Goal: Information Seeking & Learning: Learn about a topic

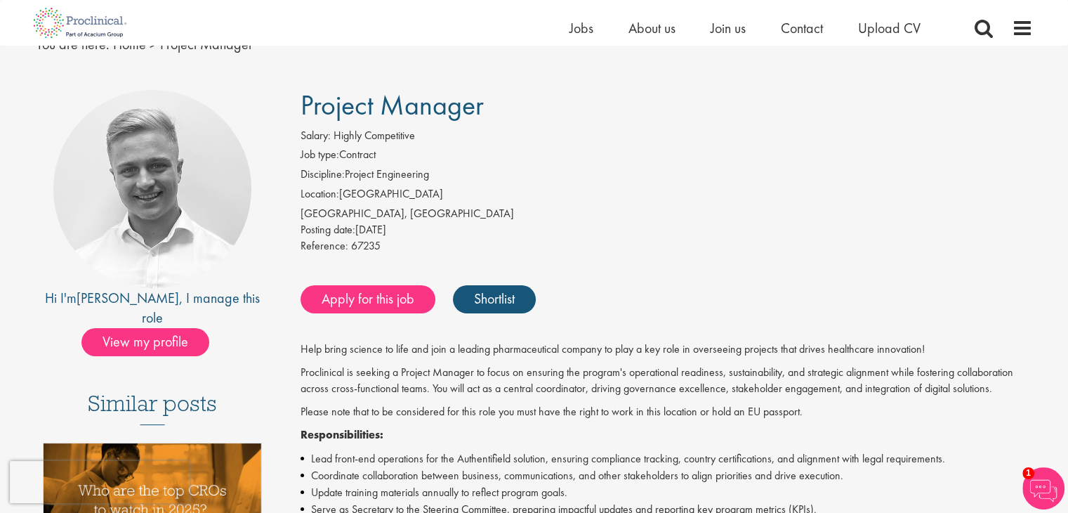
scroll to position [53, 0]
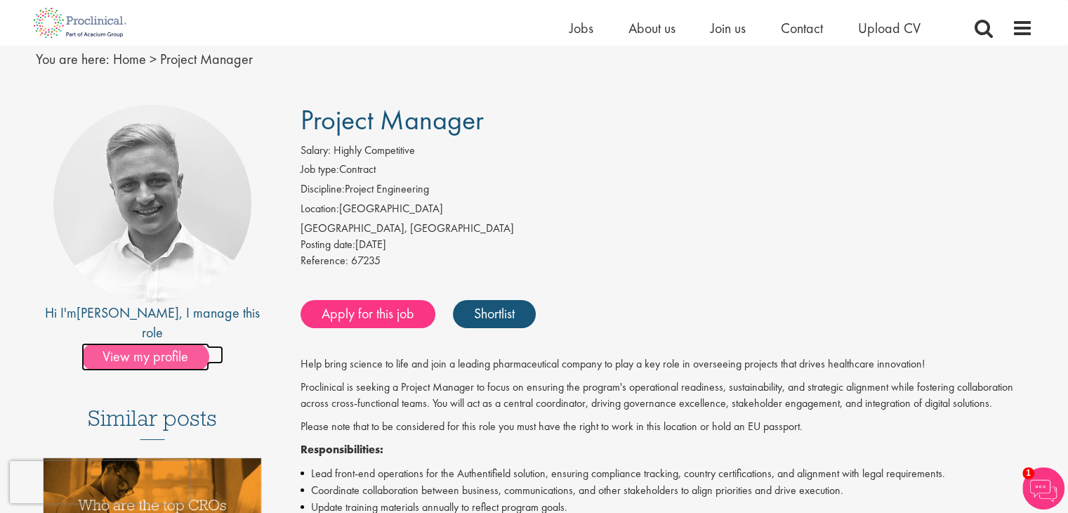
click at [165, 343] on span "View my profile" at bounding box center [145, 357] width 128 height 28
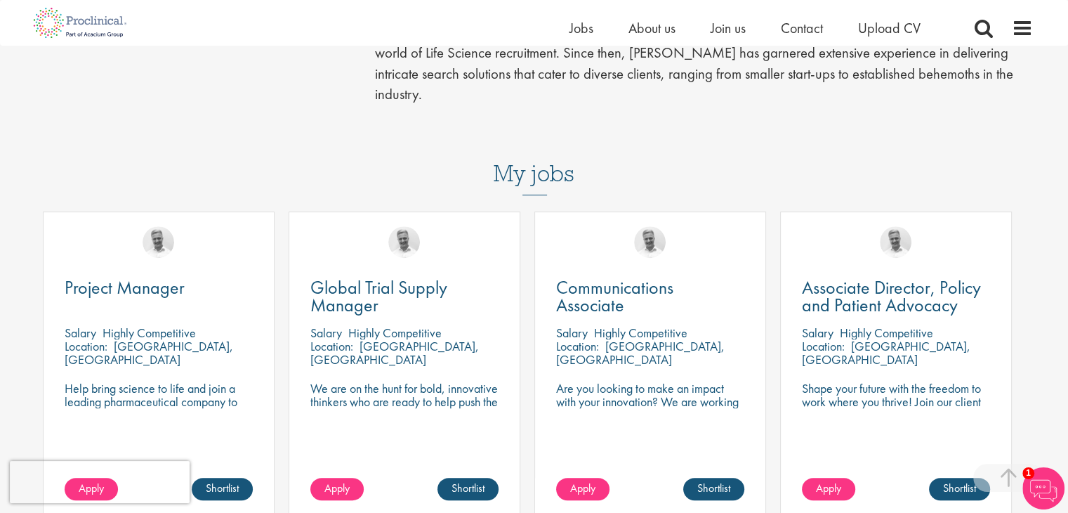
scroll to position [483, 0]
click at [137, 275] on span "Project Manager" at bounding box center [125, 287] width 120 height 24
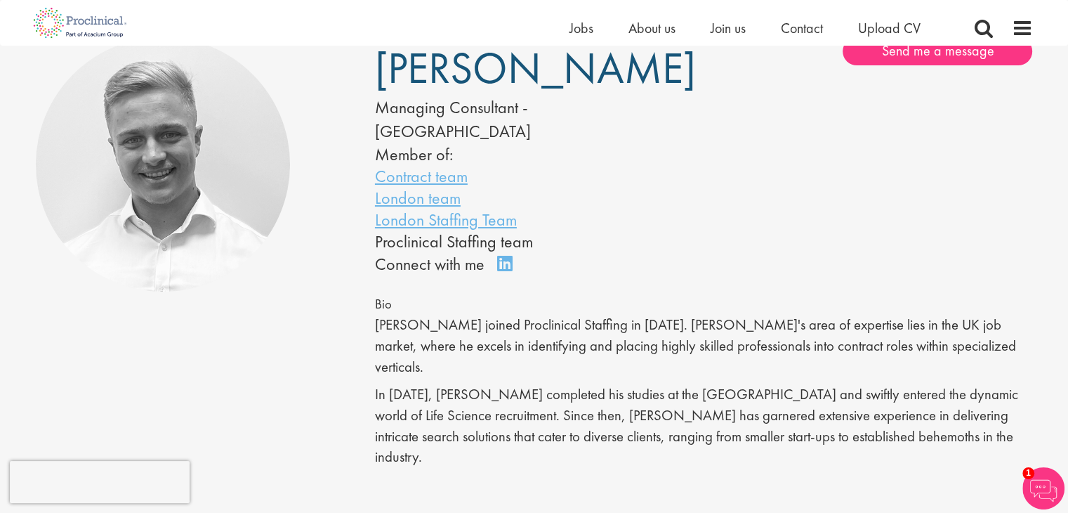
scroll to position [107, 0]
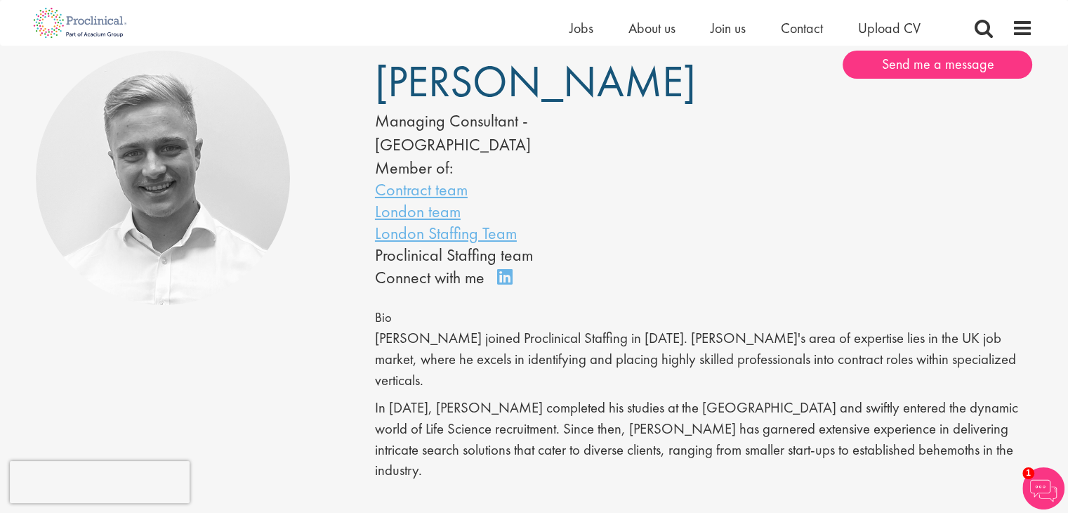
click at [165, 152] on img at bounding box center [163, 178] width 255 height 255
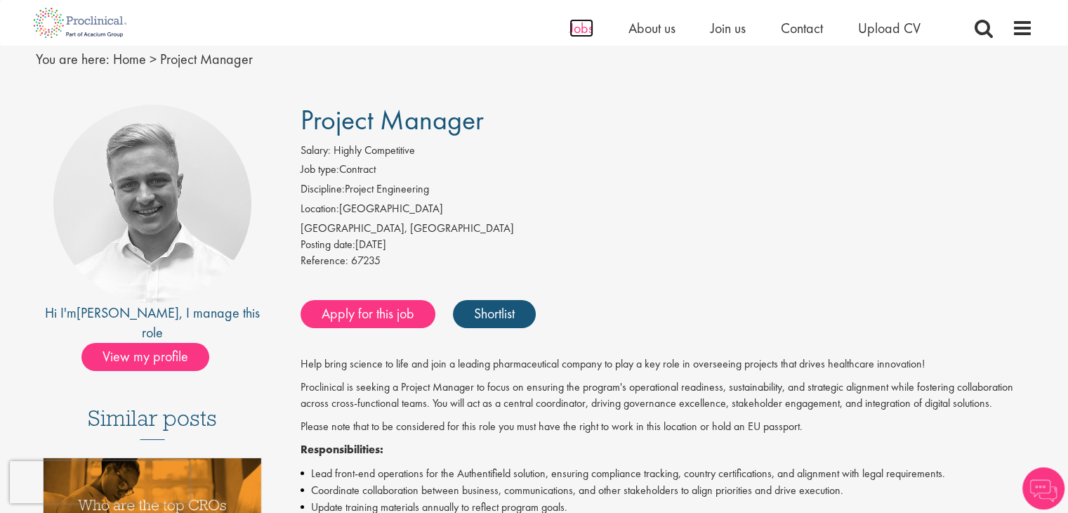
click at [582, 28] on span "Jobs" at bounding box center [582, 28] width 24 height 18
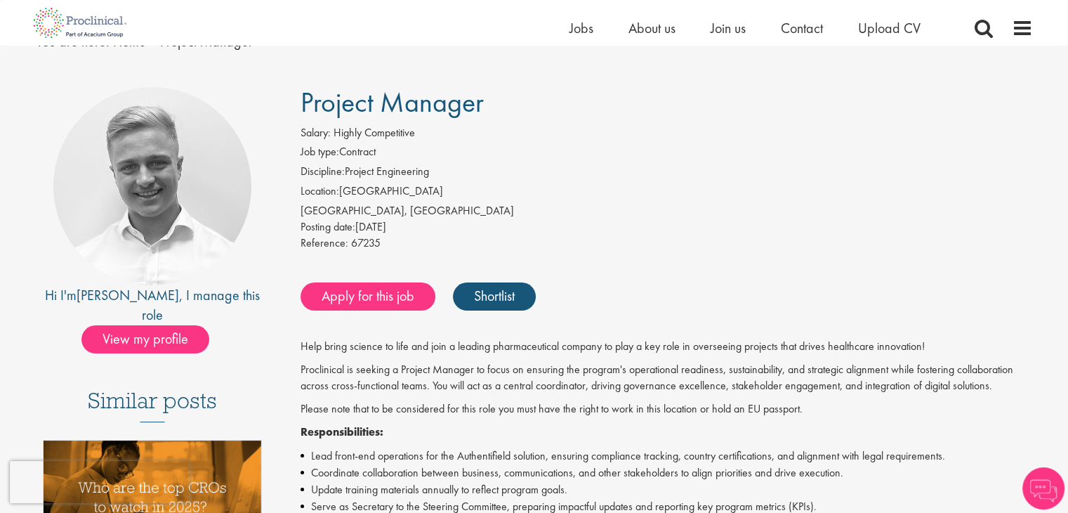
scroll to position [53, 0]
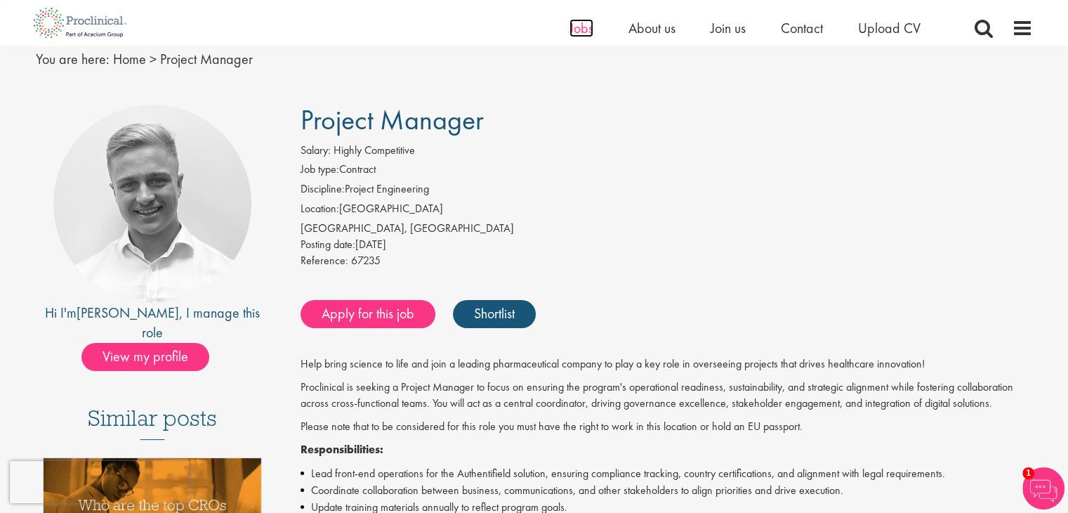
click at [582, 32] on span "Jobs" at bounding box center [582, 28] width 24 height 18
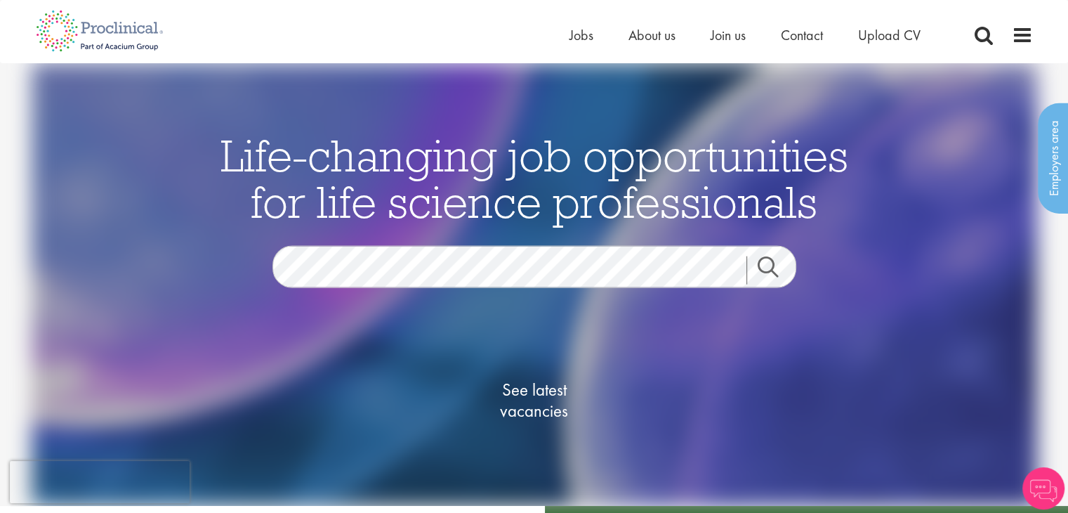
scroll to position [6, 0]
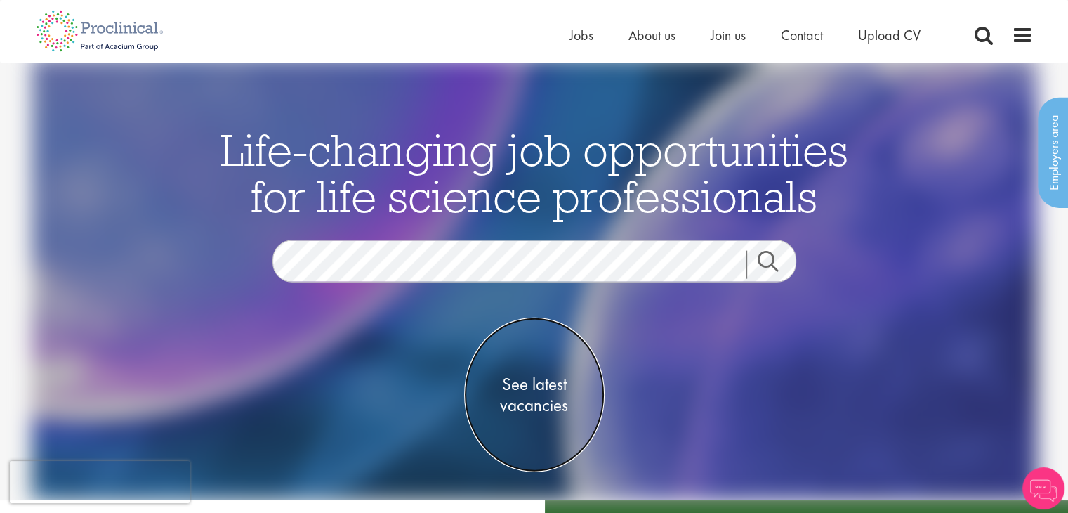
click at [549, 391] on span "See latest vacancies" at bounding box center [534, 394] width 140 height 42
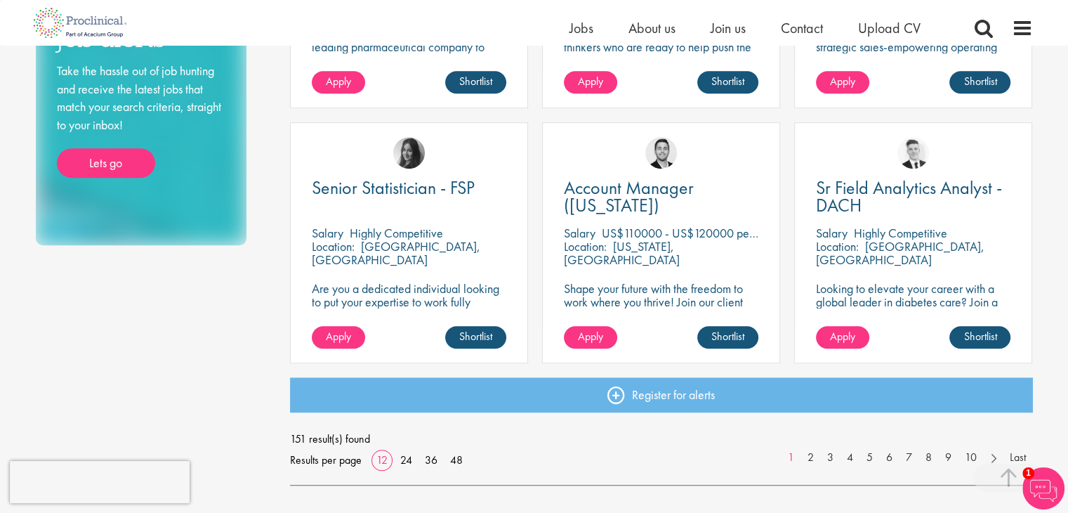
scroll to position [960, 0]
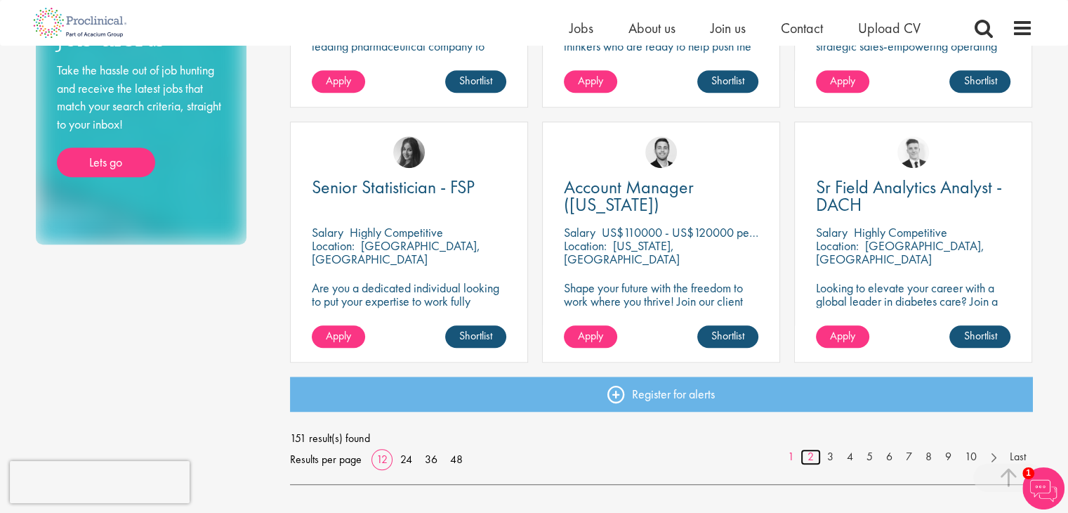
click at [808, 457] on link "2" at bounding box center [811, 457] width 20 height 16
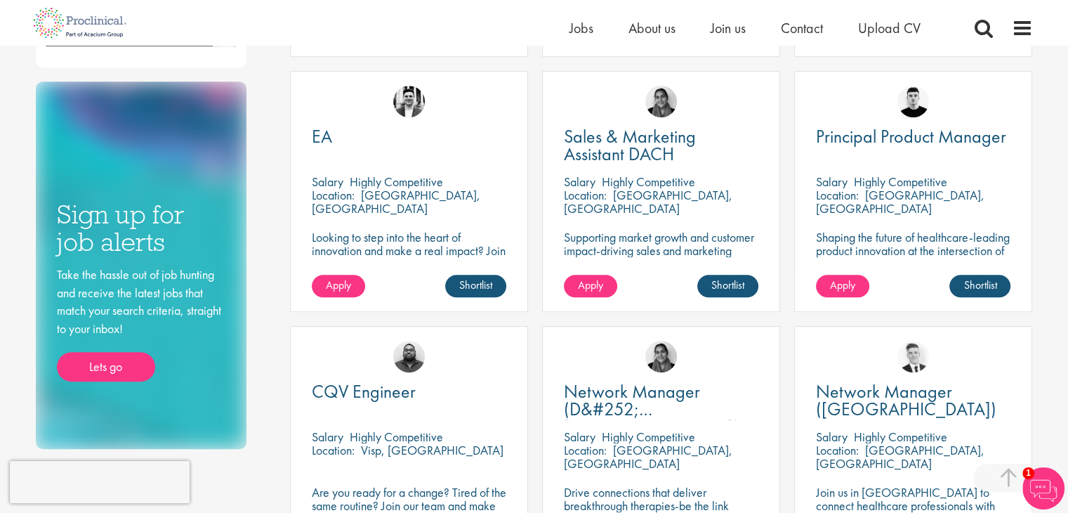
scroll to position [756, 0]
click at [867, 138] on span "Principal Product Manager" at bounding box center [911, 136] width 190 height 24
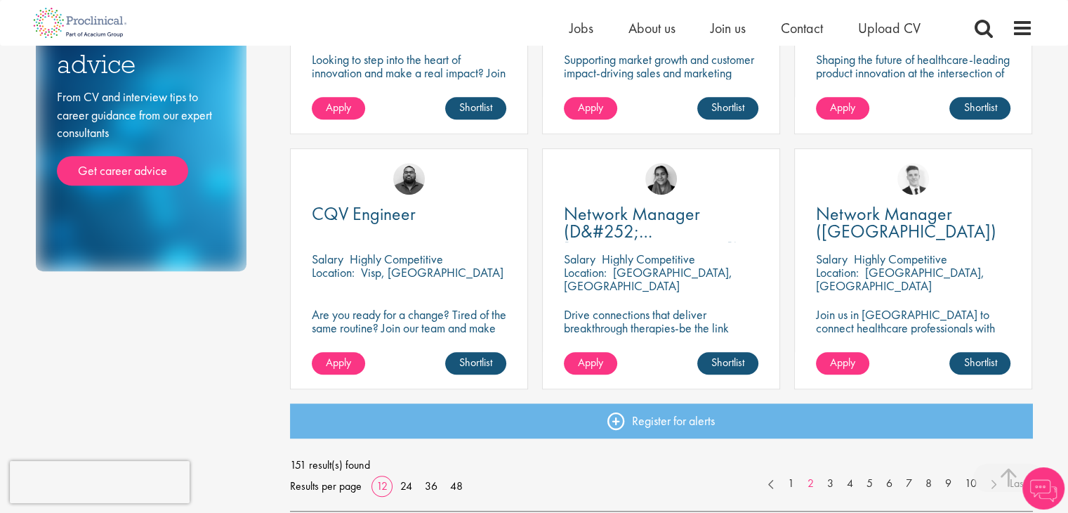
scroll to position [933, 0]
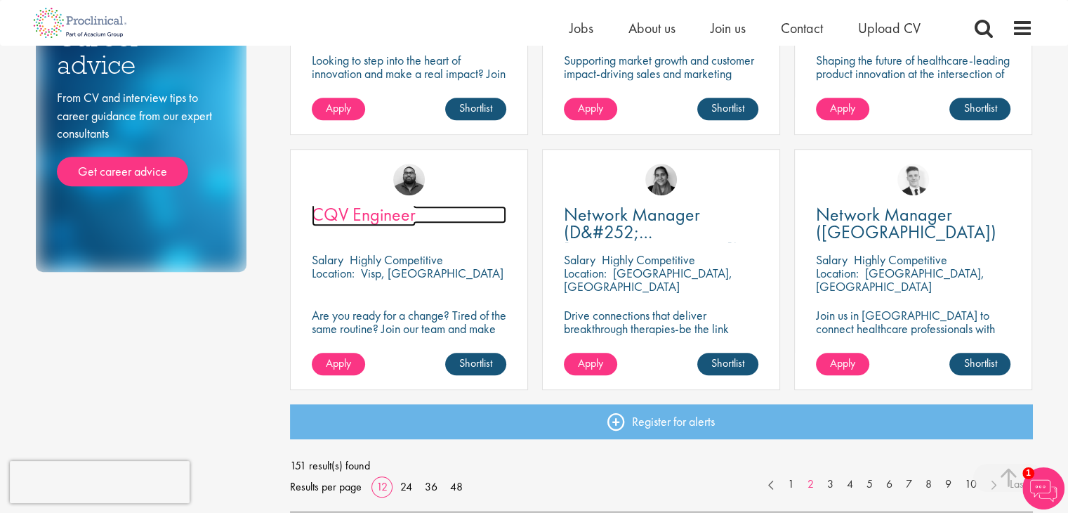
click at [389, 211] on span "CQV Engineer" at bounding box center [364, 214] width 104 height 24
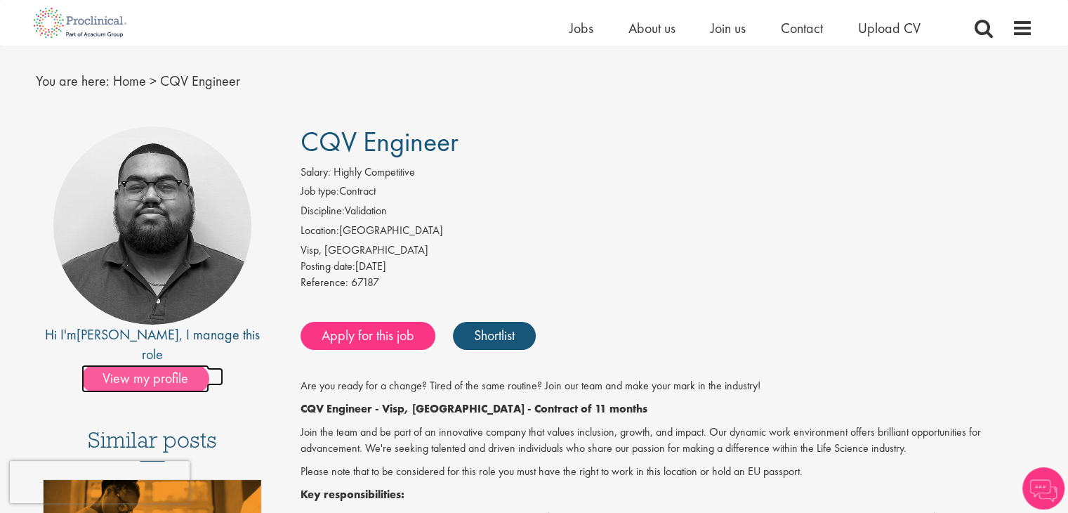
click at [158, 366] on span "View my profile" at bounding box center [145, 379] width 128 height 28
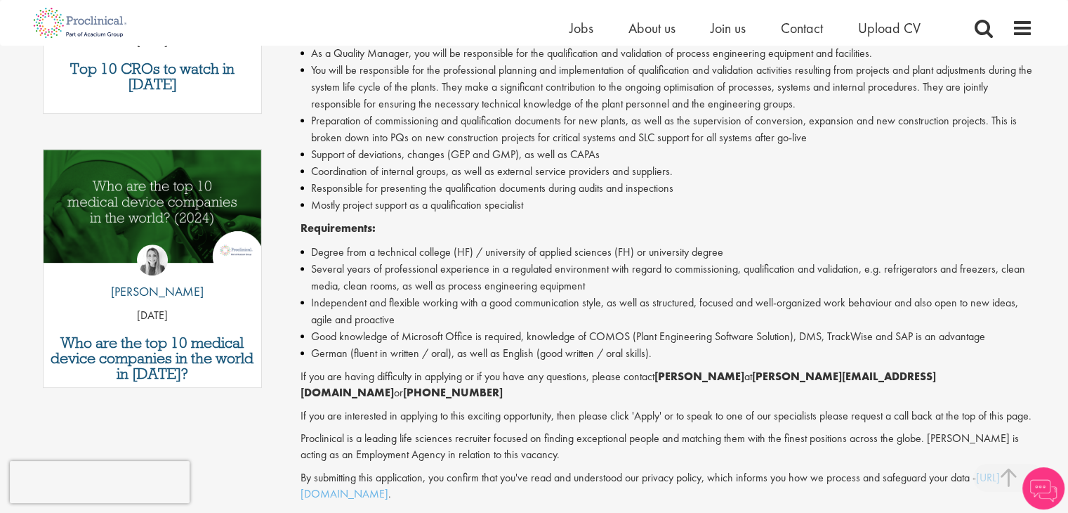
scroll to position [707, 0]
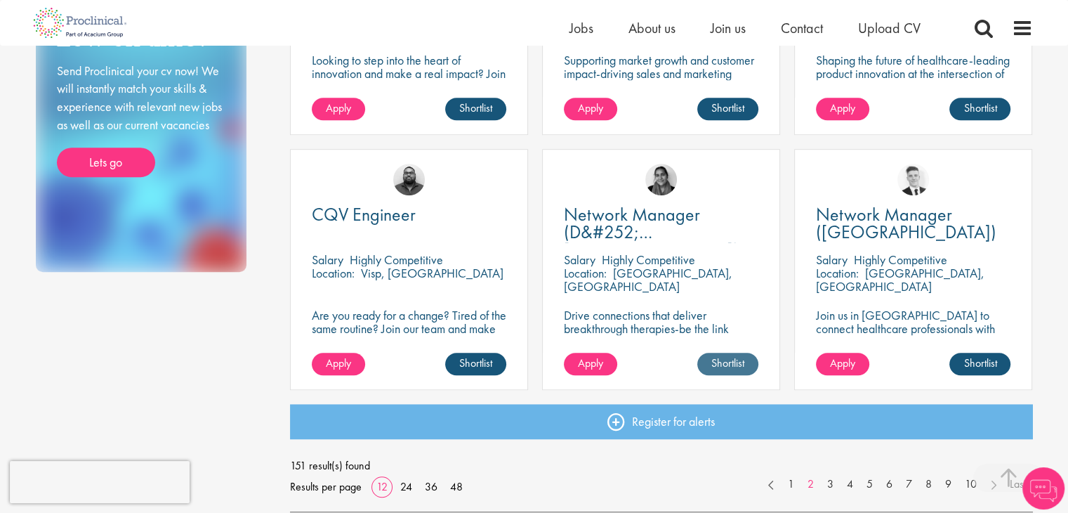
scroll to position [1015, 0]
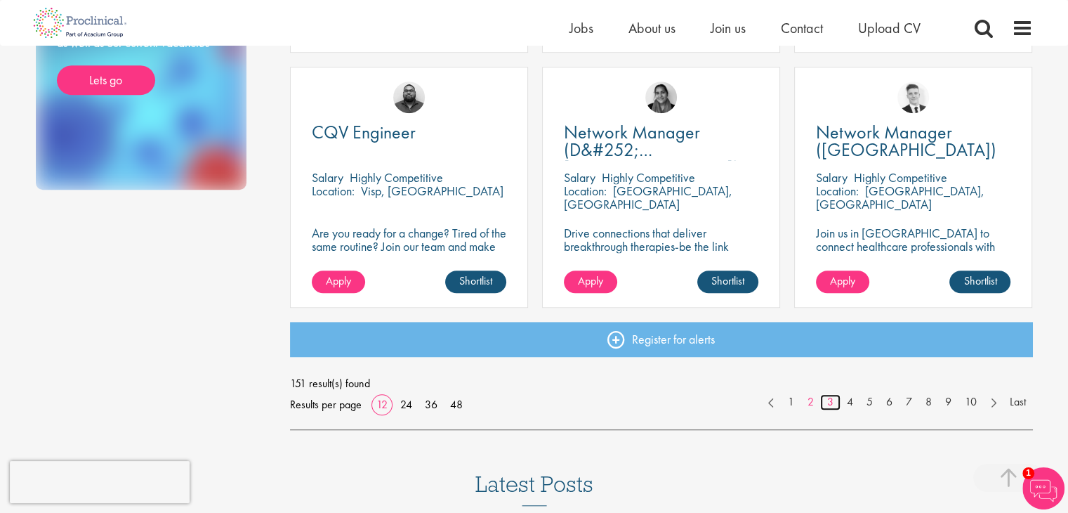
click at [830, 397] on link "3" at bounding box center [830, 402] width 20 height 16
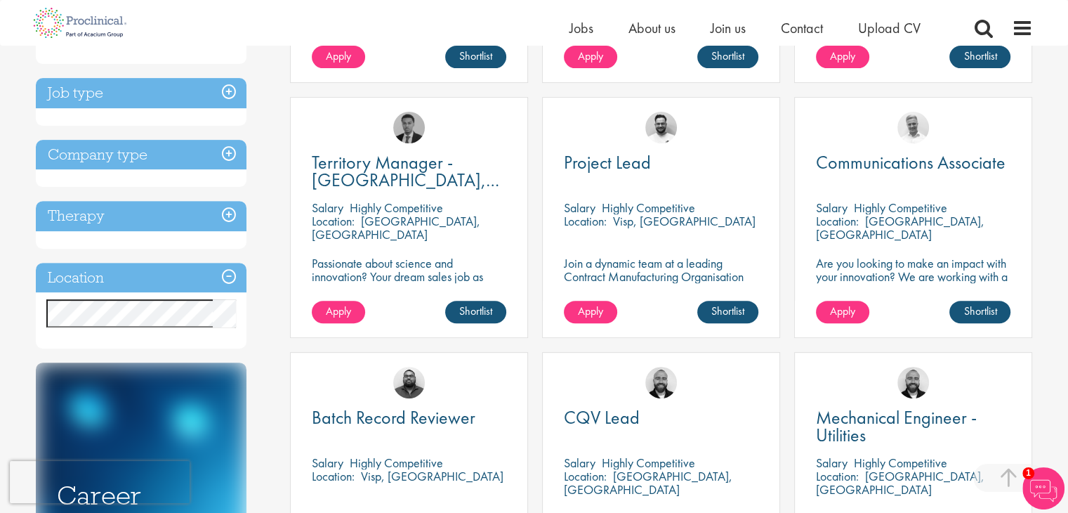
scroll to position [477, 0]
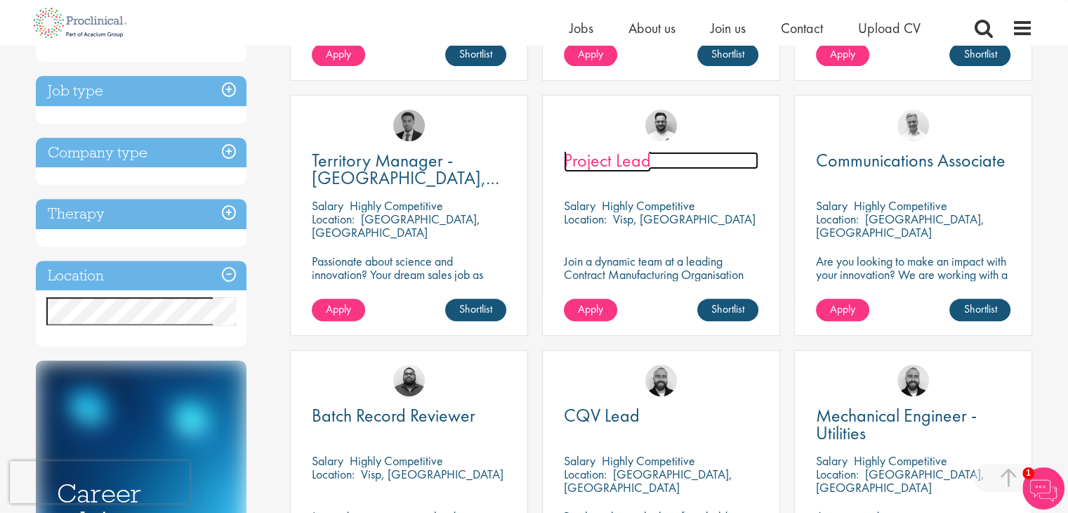
click at [596, 155] on span "Project Lead" at bounding box center [607, 160] width 87 height 24
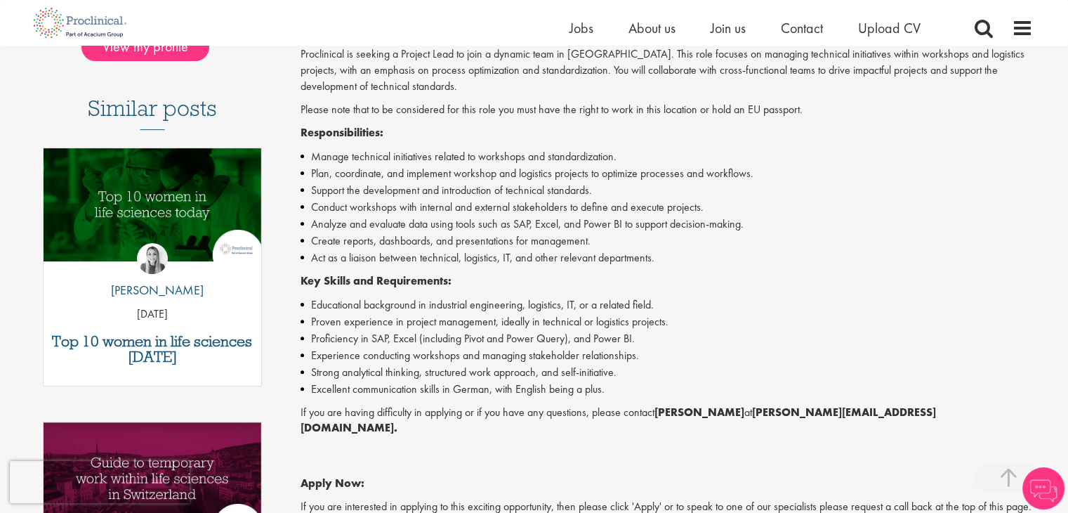
scroll to position [364, 0]
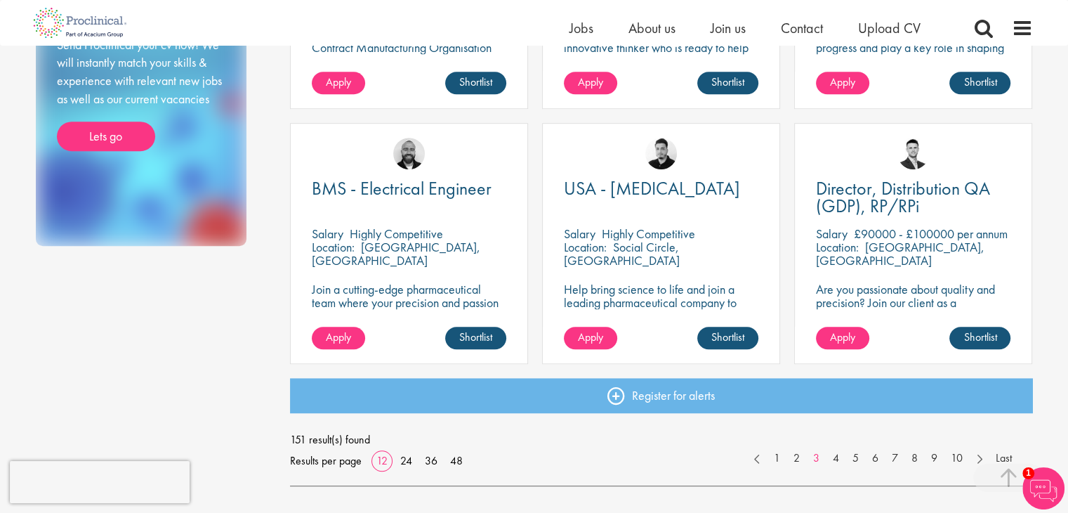
scroll to position [967, 0]
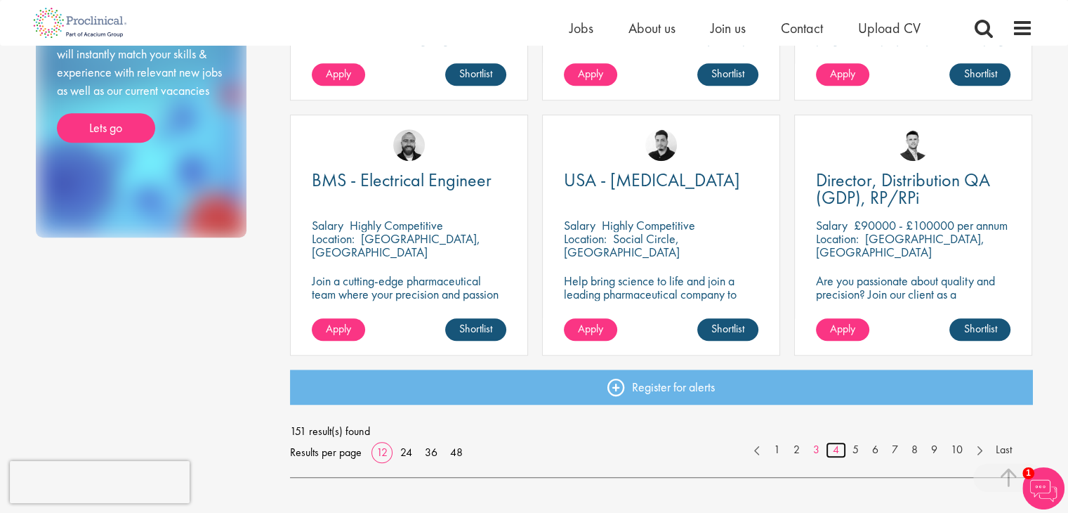
click at [832, 452] on link "4" at bounding box center [836, 450] width 20 height 16
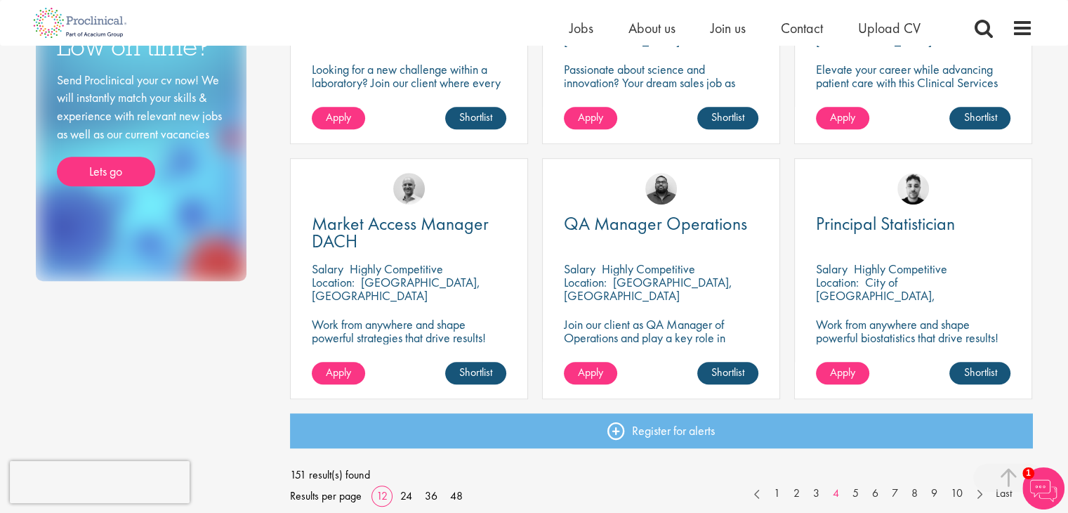
scroll to position [941, 0]
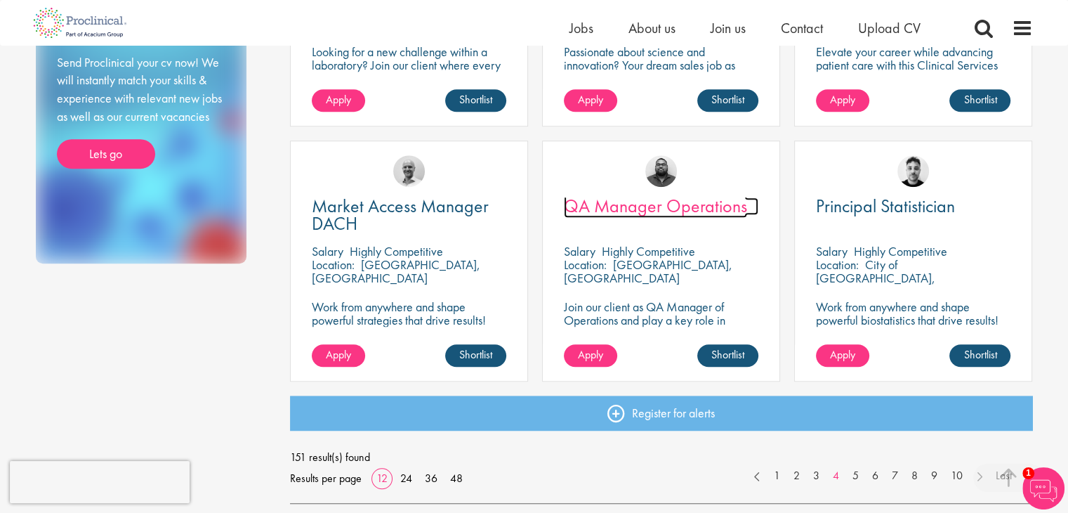
click at [688, 207] on span "QA Manager Operations" at bounding box center [655, 206] width 183 height 24
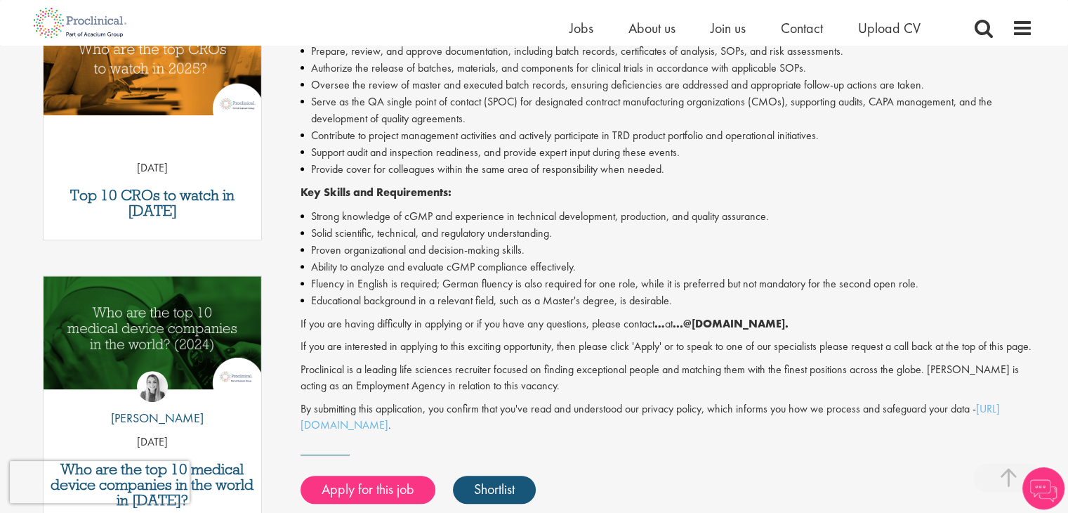
scroll to position [507, 0]
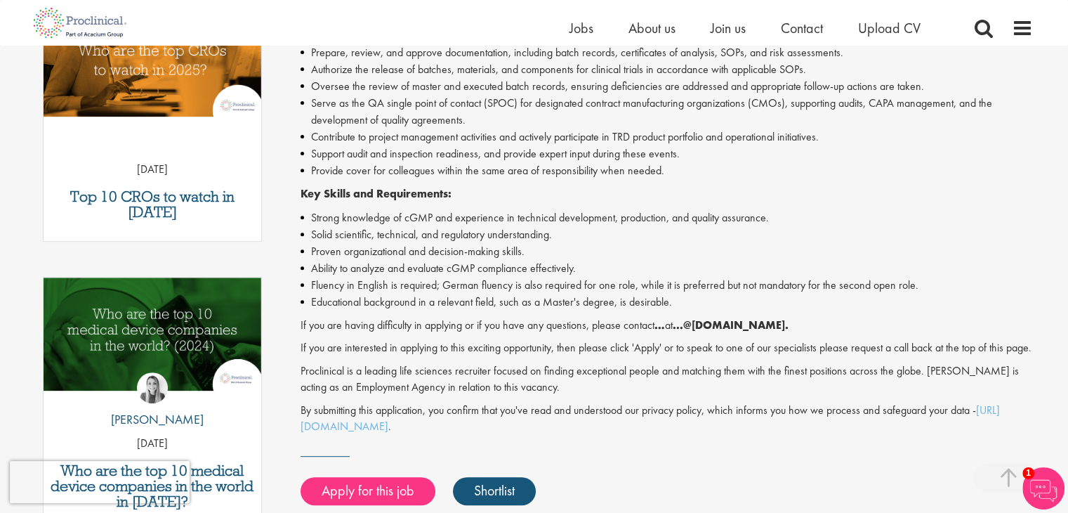
click at [567, 239] on li "Solid scientific, technical, and regulatory understanding." at bounding box center [667, 234] width 733 height 17
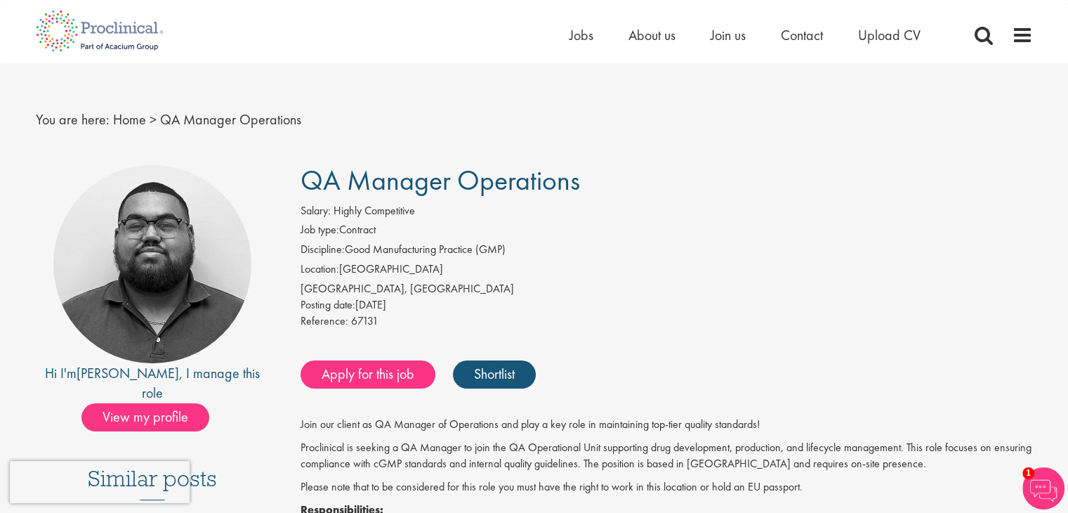
scroll to position [0, 0]
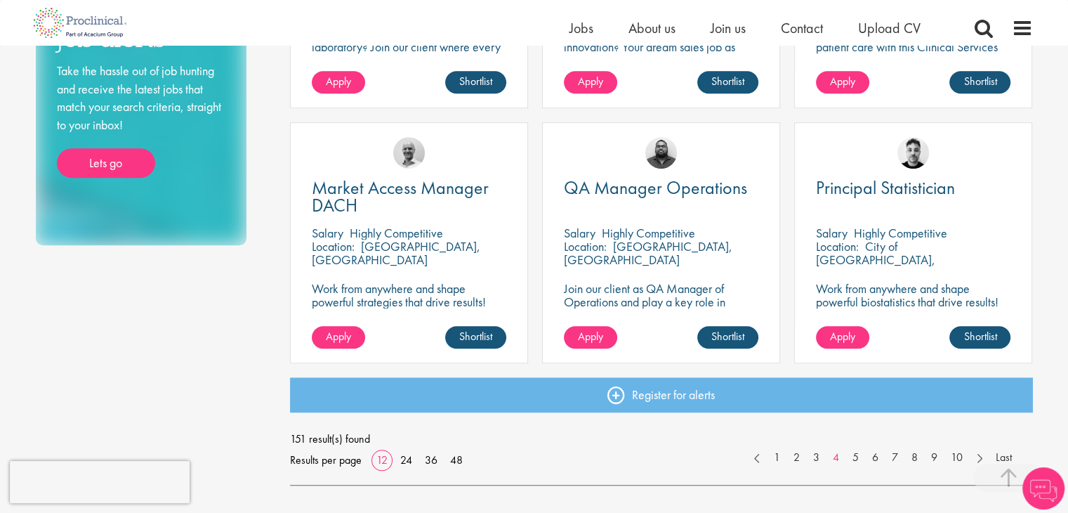
scroll to position [941, 0]
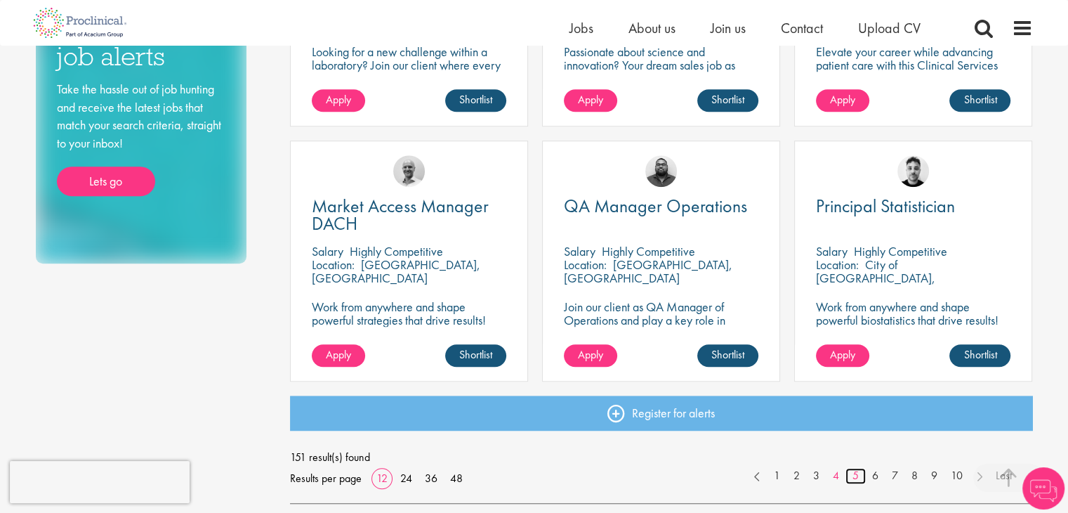
click at [856, 475] on link "5" at bounding box center [856, 476] width 20 height 16
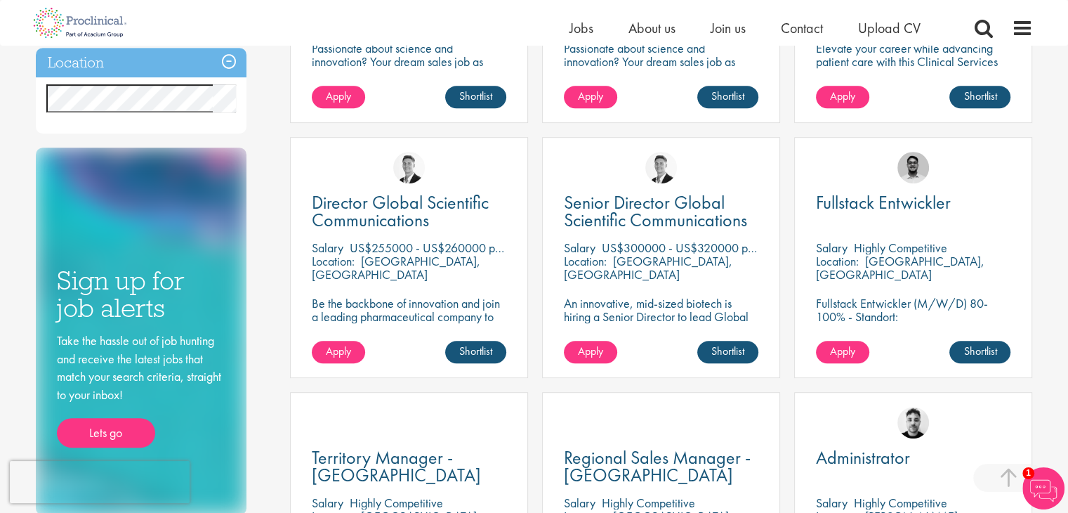
scroll to position [688, 0]
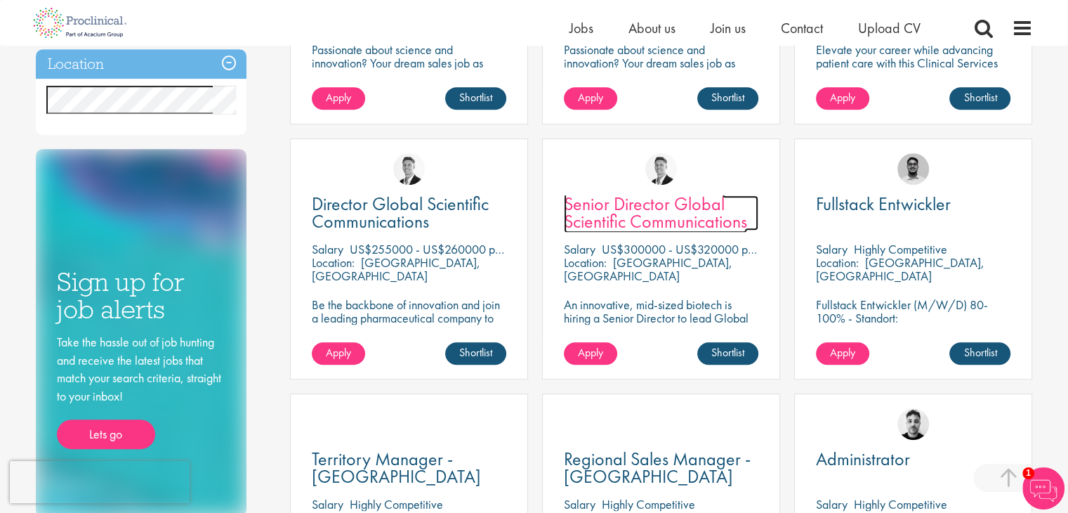
click at [677, 213] on span "Senior Director Global Scientific Communications" at bounding box center [655, 212] width 183 height 41
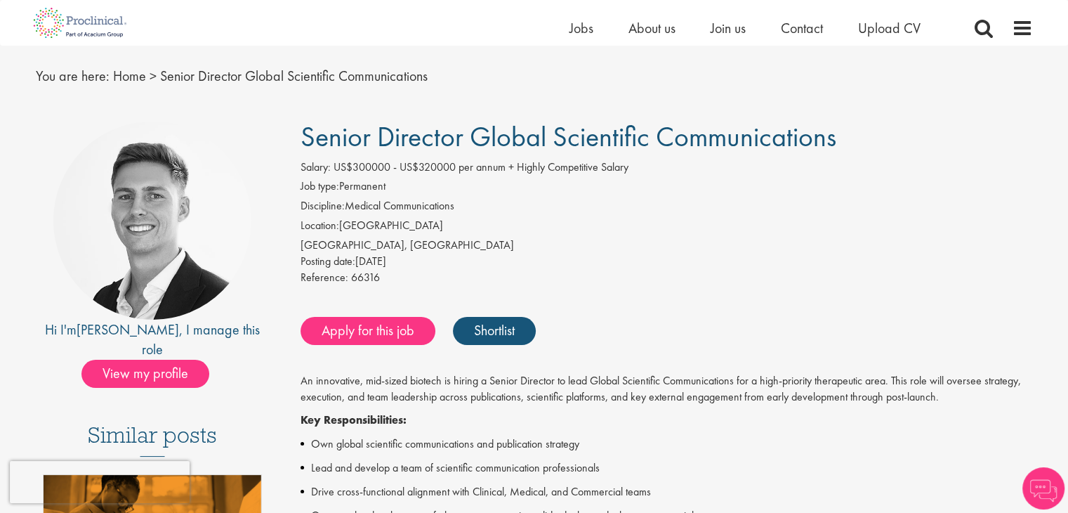
scroll to position [37, 0]
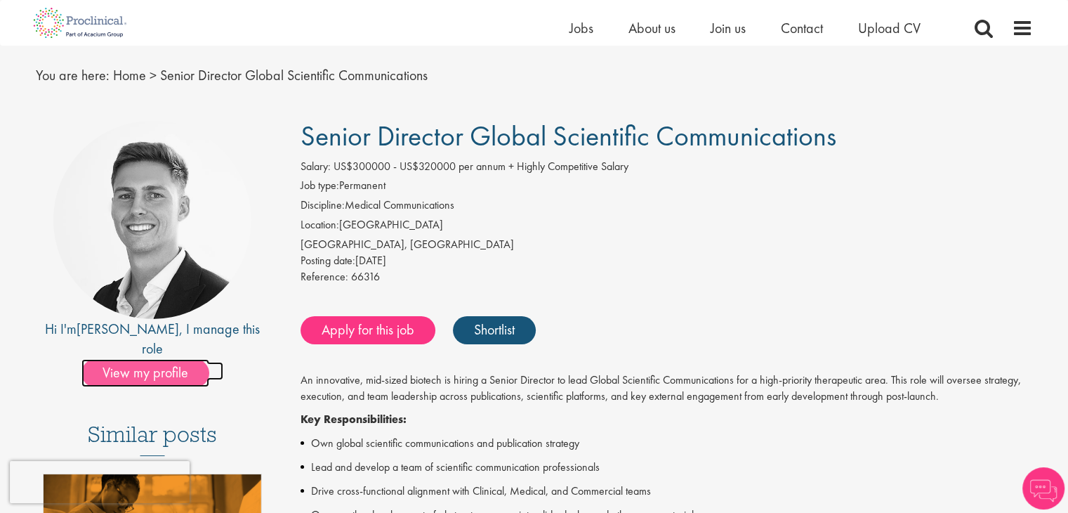
click at [165, 359] on span "View my profile" at bounding box center [145, 373] width 128 height 28
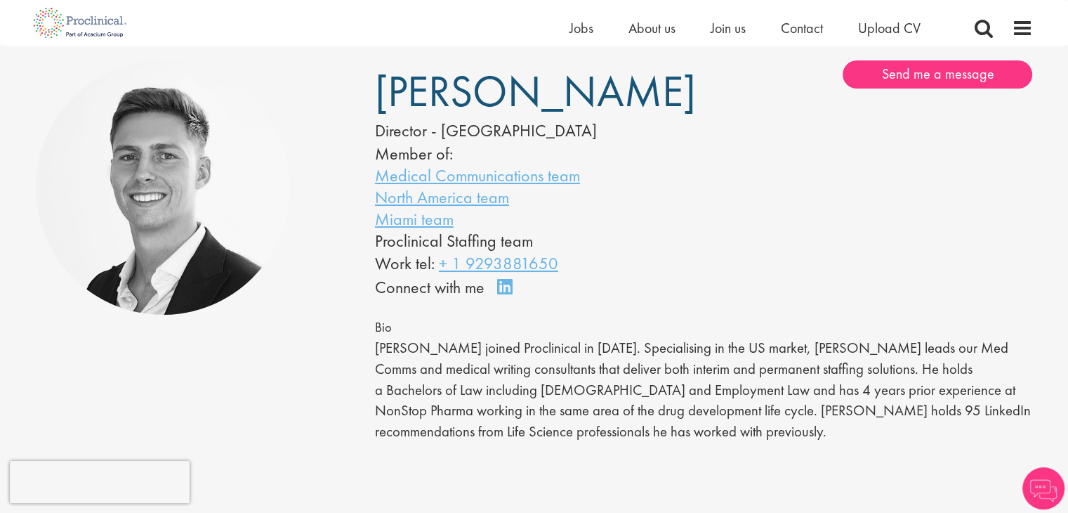
scroll to position [89, 0]
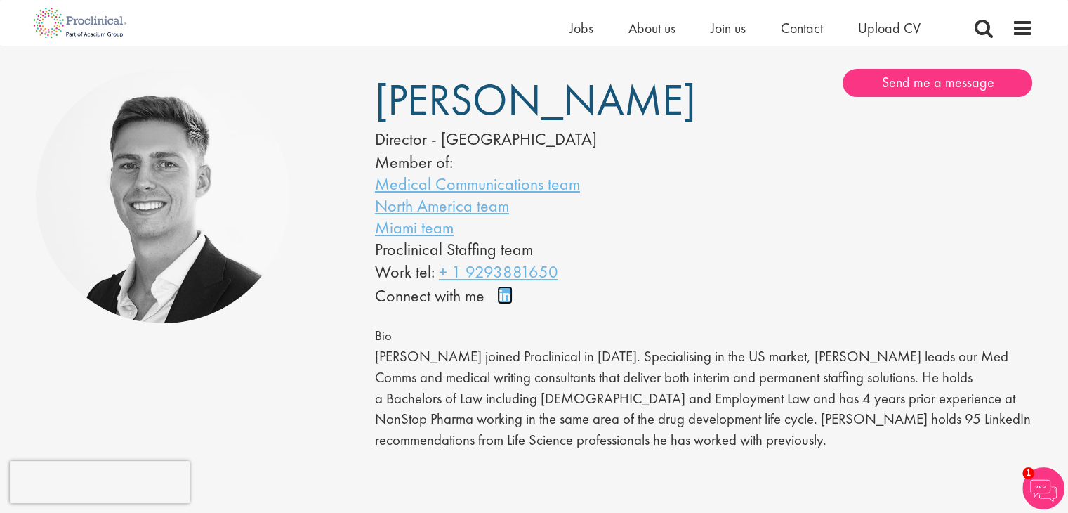
click at [507, 301] on link "Connect on LinkedIn" at bounding box center [509, 301] width 25 height 0
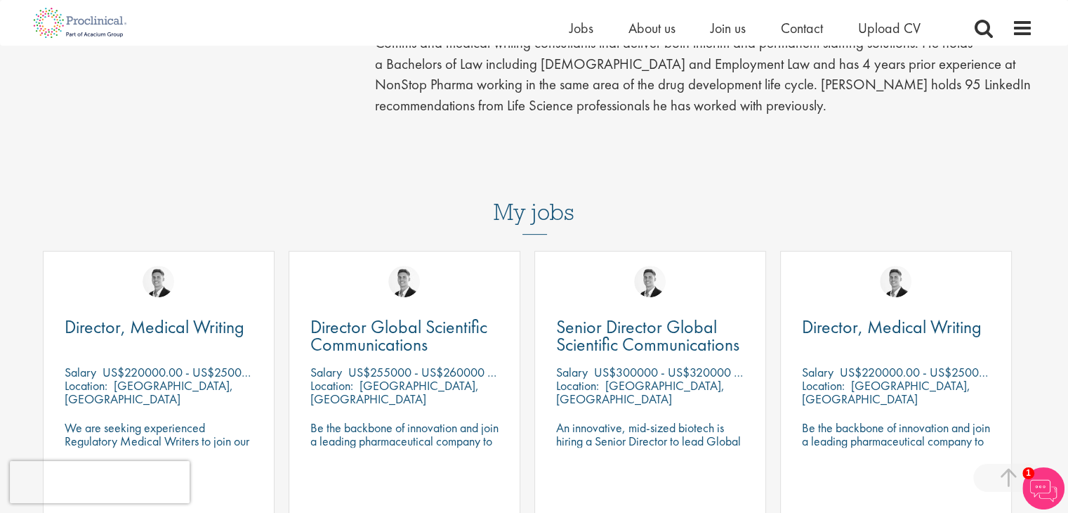
scroll to position [179, 0]
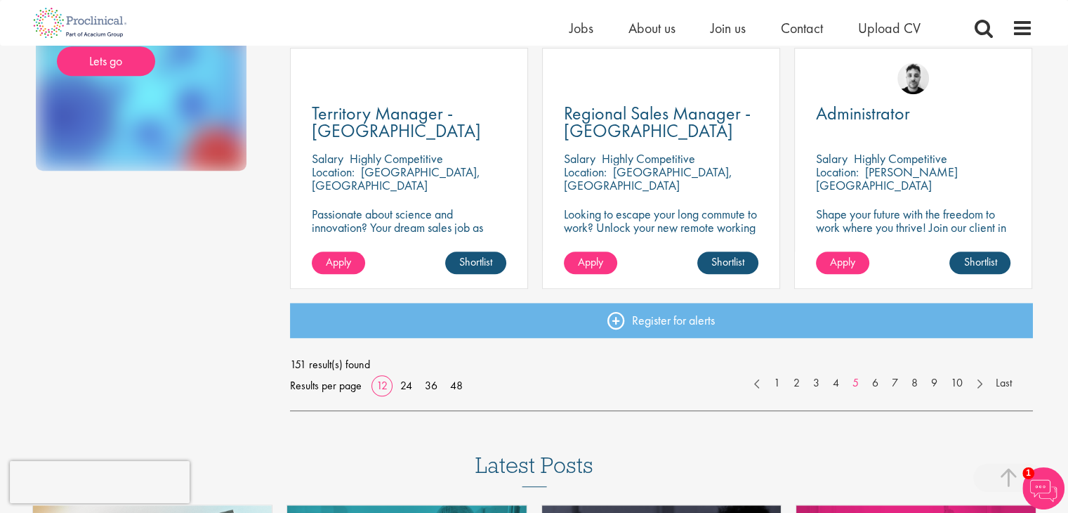
scroll to position [1037, 0]
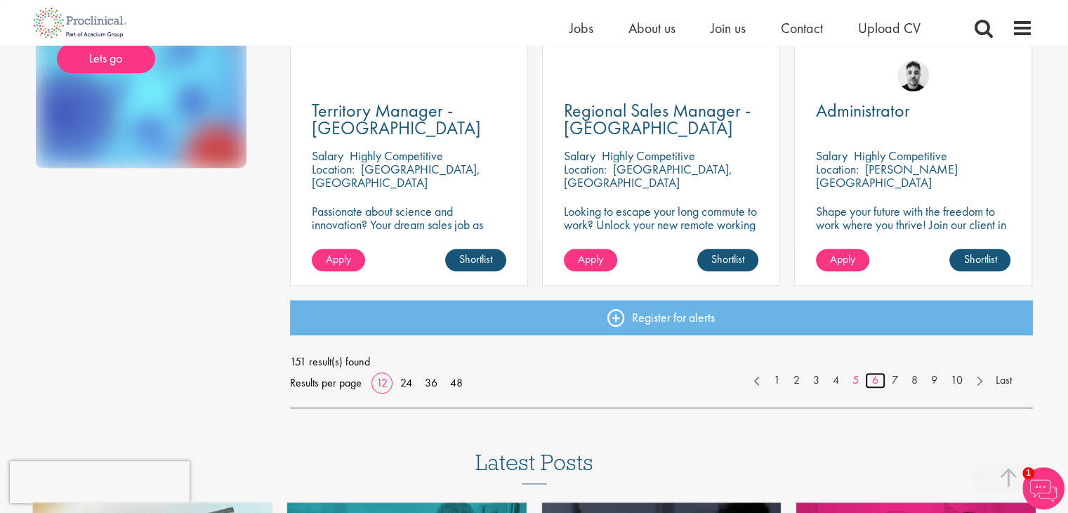
click at [879, 381] on link "6" at bounding box center [875, 380] width 20 height 16
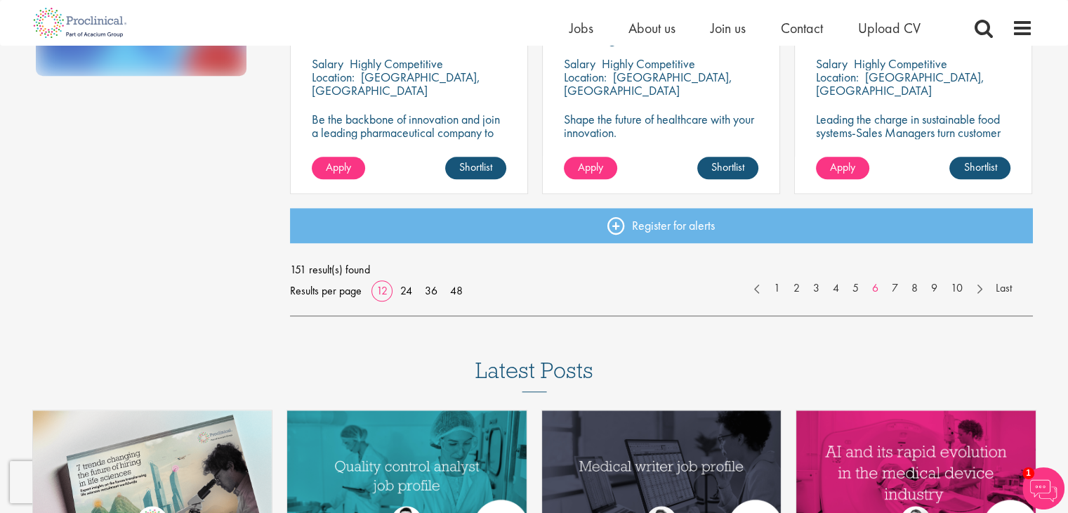
scroll to position [1128, 0]
click at [891, 285] on link "7" at bounding box center [895, 289] width 20 height 16
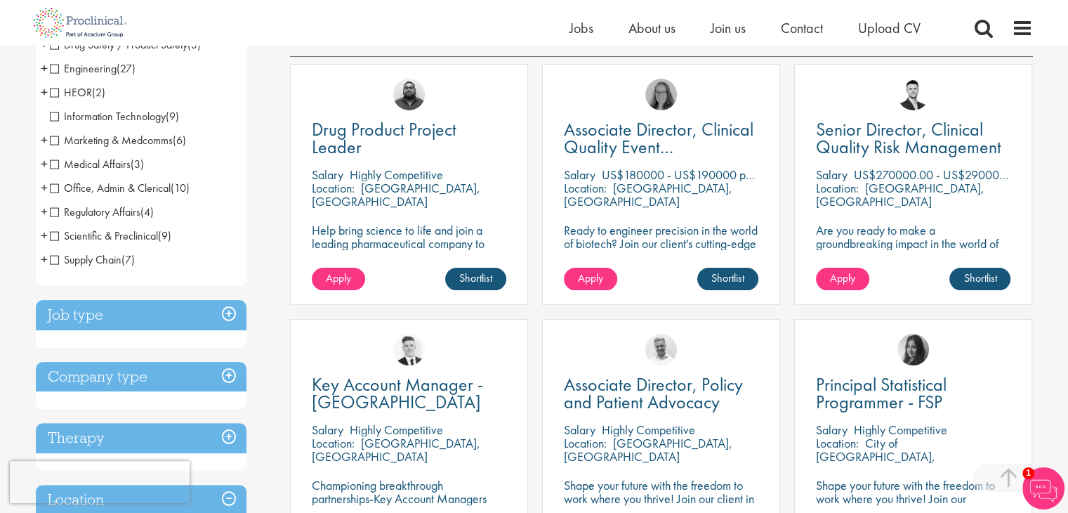
click at [784, 199] on div "Associate Director, Clinical Quality Event Management (GCP) [GEOGRAPHIC_DATA] U…" at bounding box center [661, 191] width 252 height 255
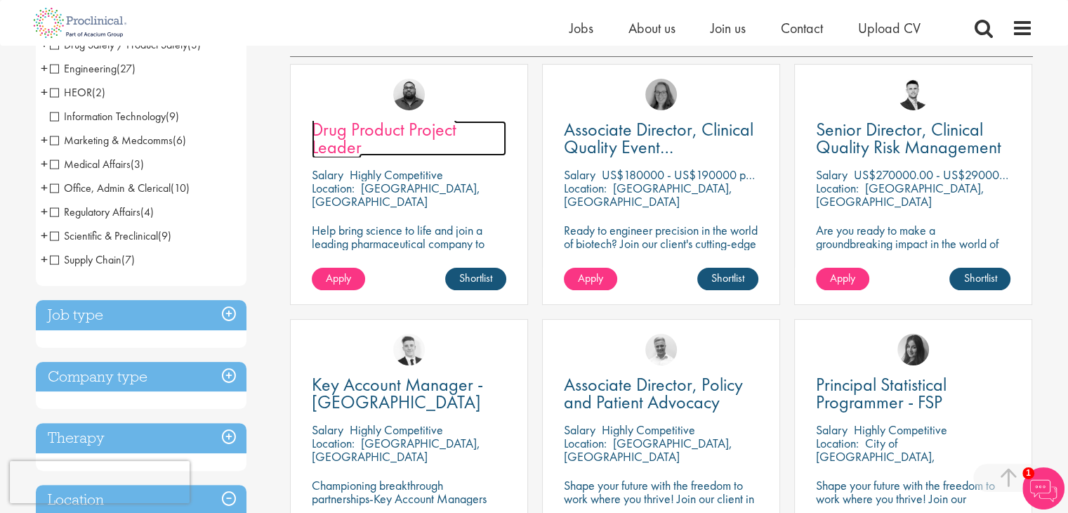
click at [382, 136] on span "Drug Product Project Leader" at bounding box center [384, 137] width 145 height 41
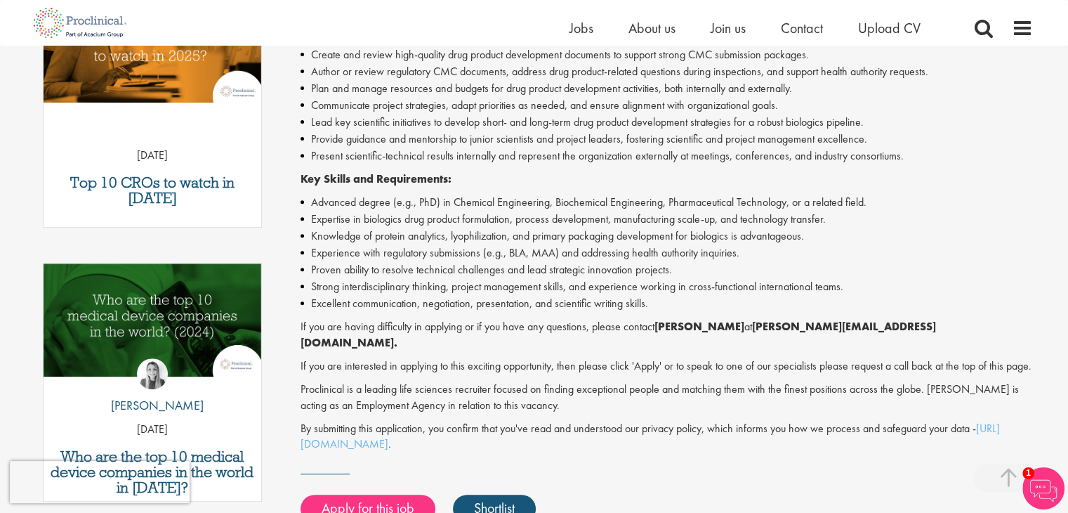
scroll to position [520, 0]
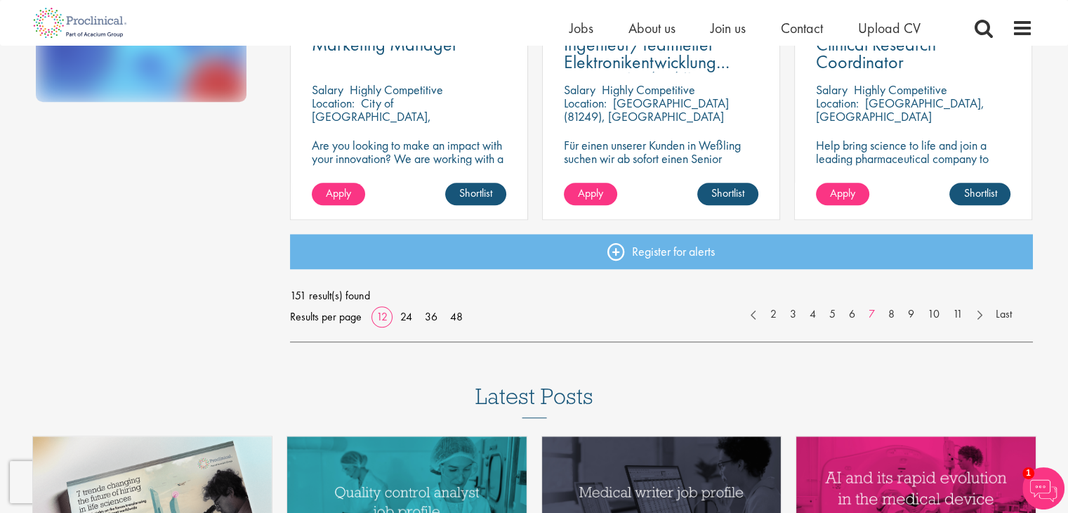
scroll to position [1111, 0]
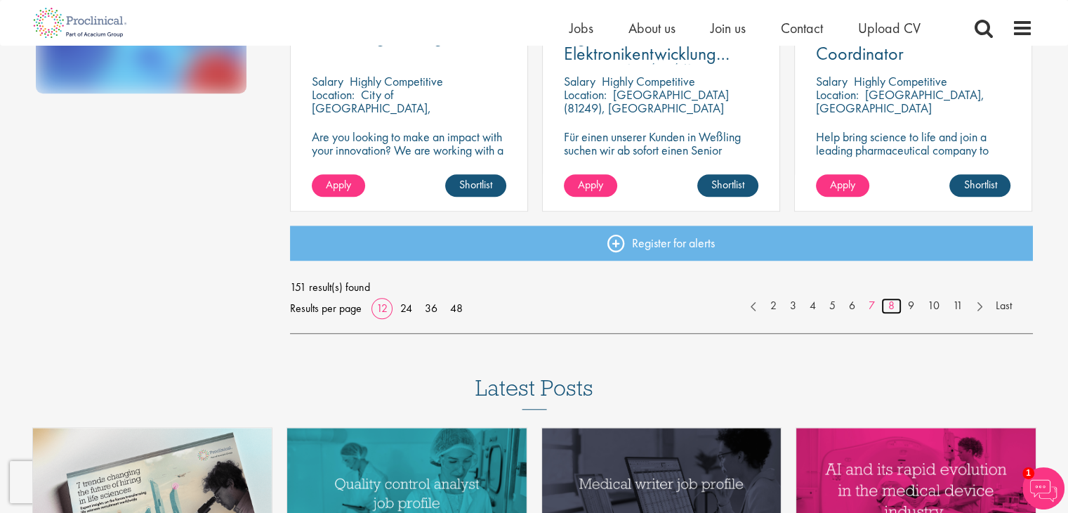
click at [889, 304] on link "8" at bounding box center [892, 306] width 20 height 16
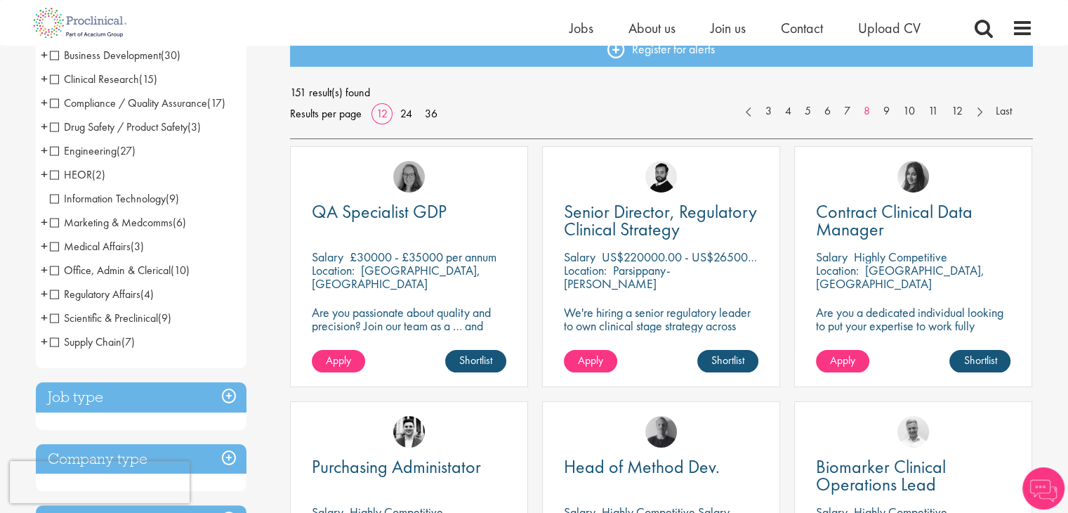
scroll to position [170, 0]
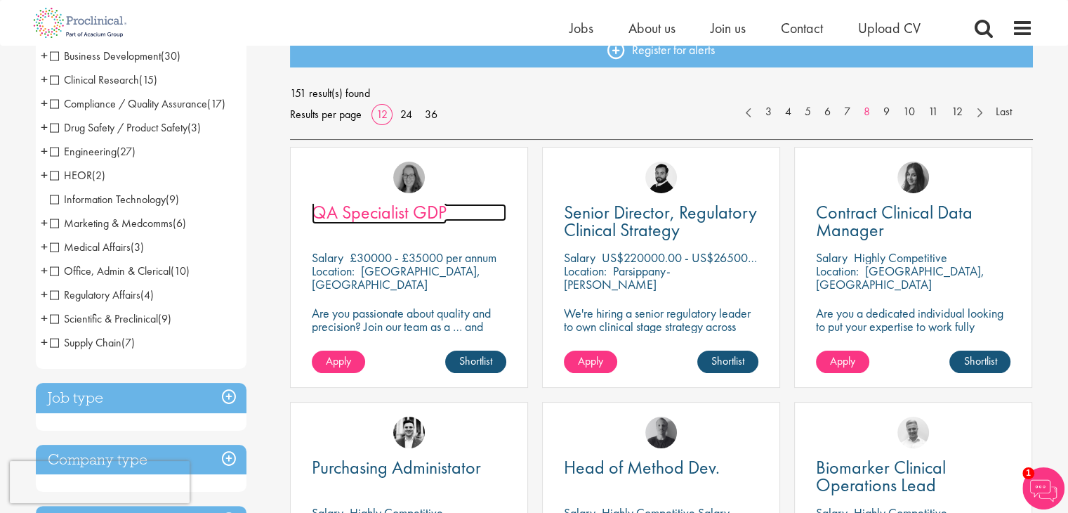
click at [395, 206] on span "QA Specialist GDP" at bounding box center [379, 212] width 135 height 24
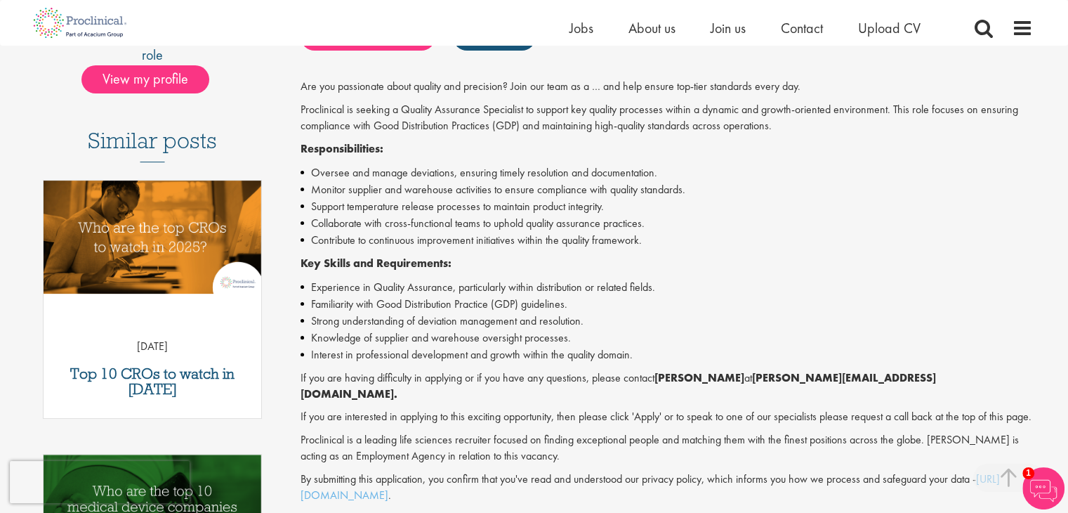
scroll to position [326, 0]
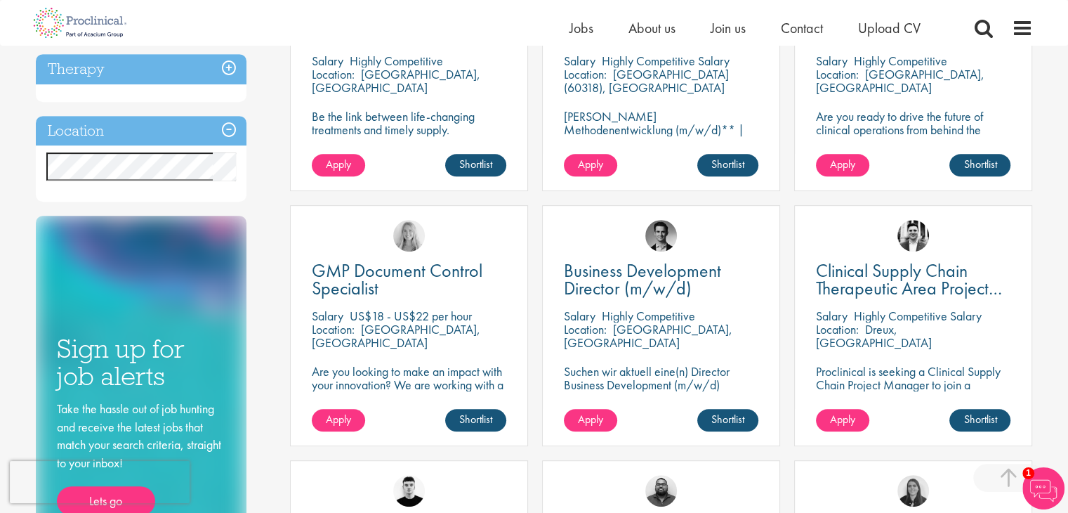
scroll to position [689, 0]
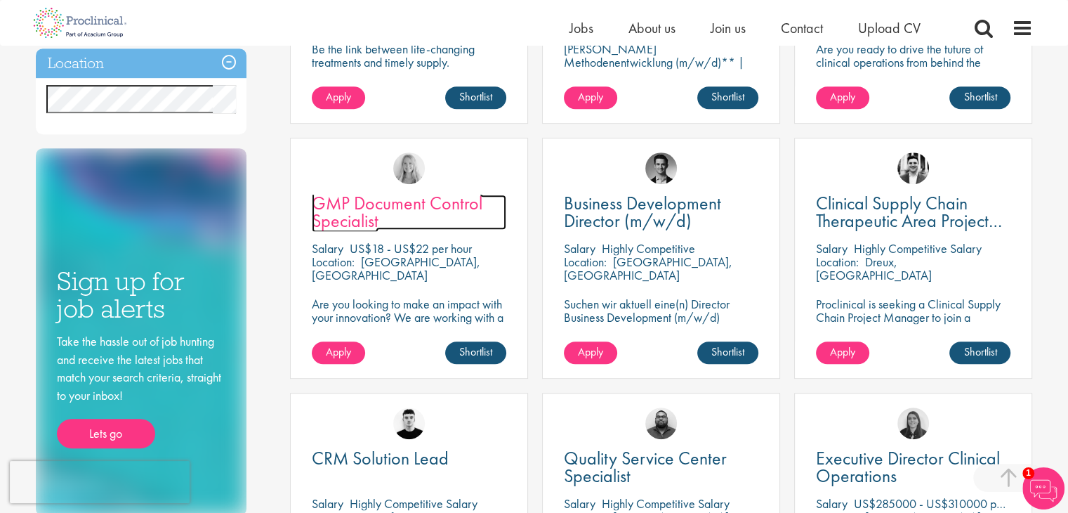
click at [461, 207] on span "GMP Document Control Specialist" at bounding box center [397, 211] width 171 height 41
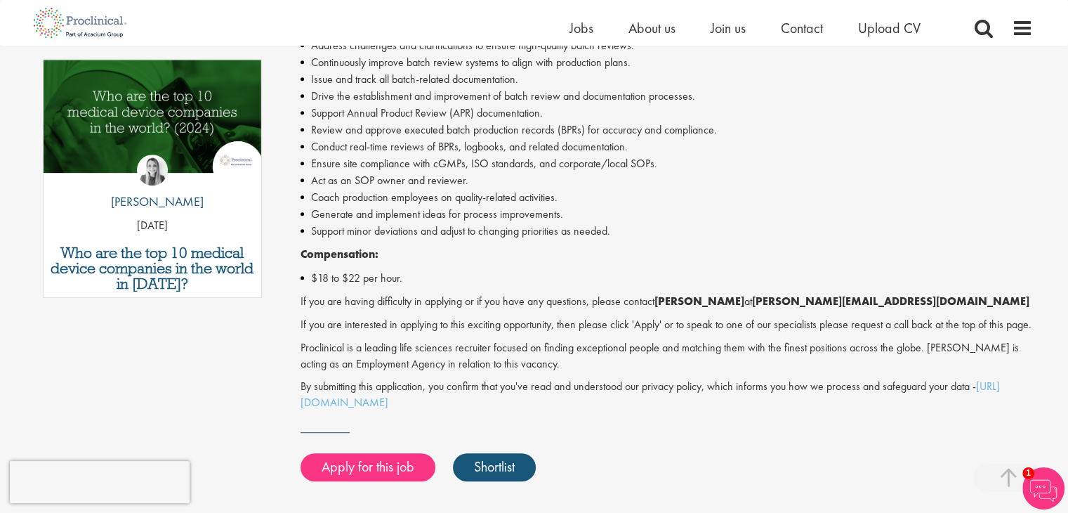
scroll to position [542, 0]
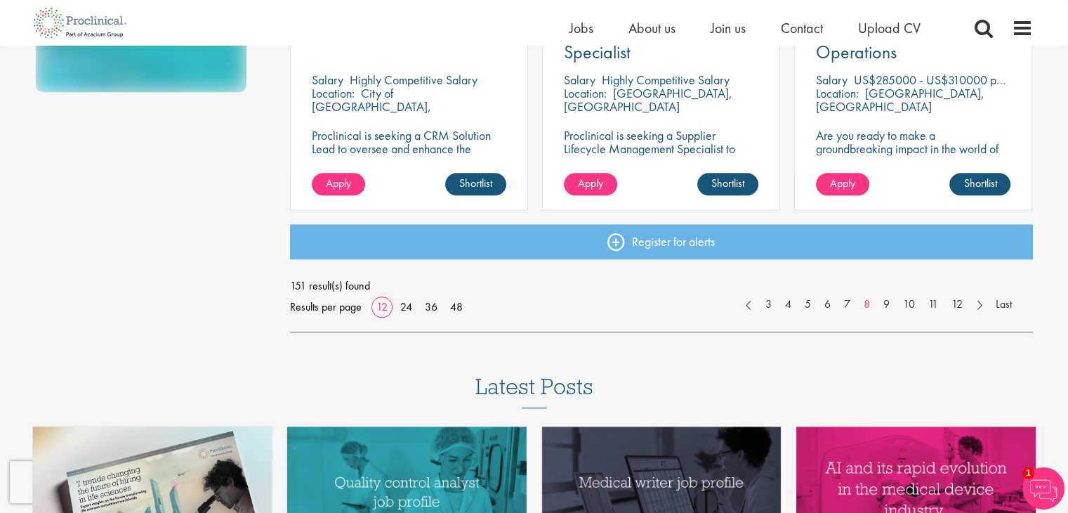
scroll to position [1113, 0]
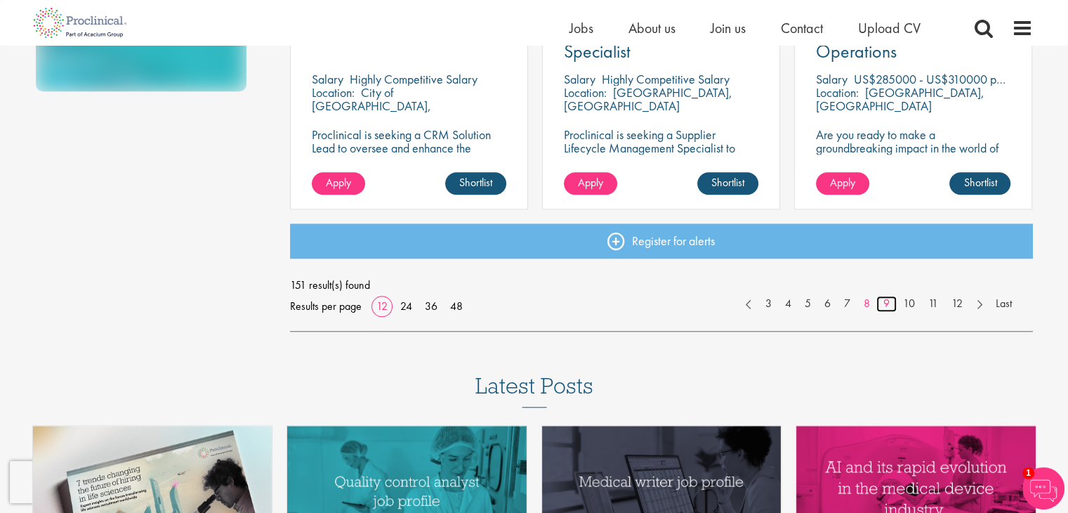
click at [886, 300] on link "9" at bounding box center [887, 304] width 20 height 16
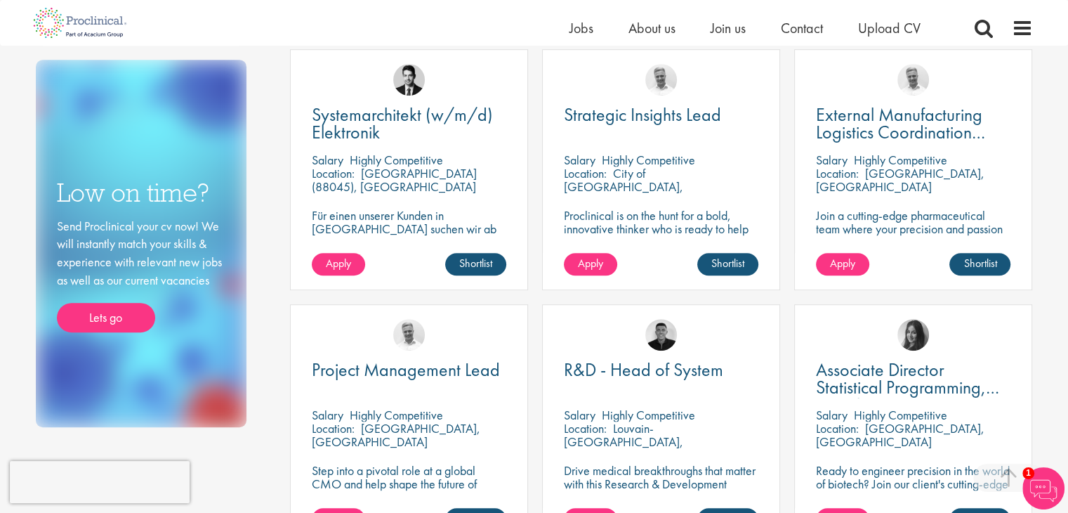
scroll to position [777, 0]
